Goal: Task Accomplishment & Management: Use online tool/utility

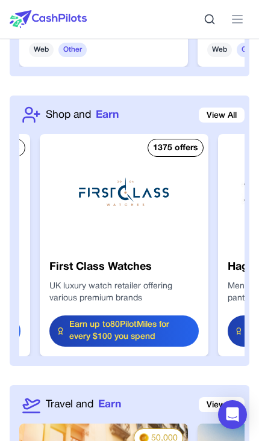
scroll to position [0, 3030]
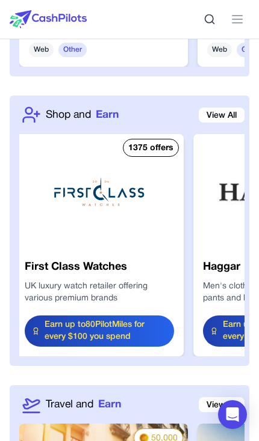
click at [216, 108] on link "View All" at bounding box center [221, 115] width 46 height 15
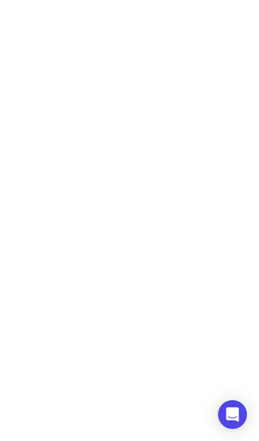
click at [216, 0] on html "Earn Play Games Enjoy fun games and earn Try New App Test new app for rewards T…" at bounding box center [129, 0] width 259 height 0
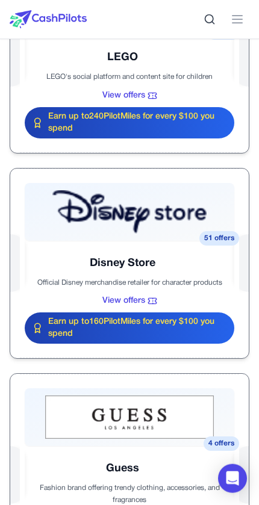
scroll to position [909, 0]
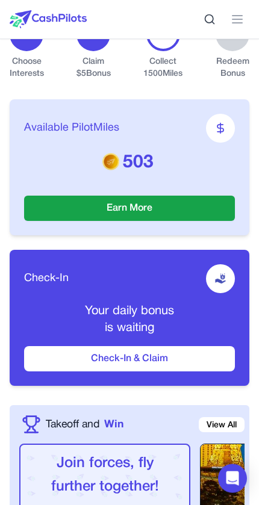
scroll to position [303, 0]
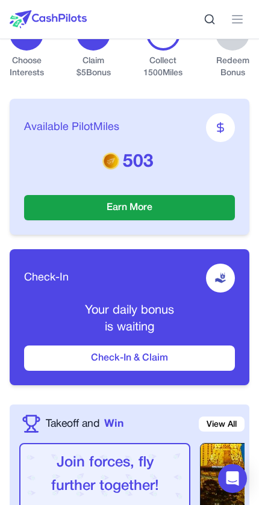
click at [67, 367] on button "Check-In & Claim" at bounding box center [129, 357] width 210 height 25
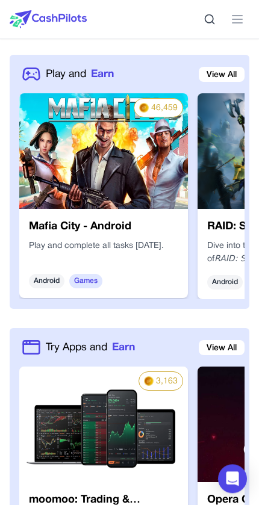
scroll to position [867, 0]
